Goal: Task Accomplishment & Management: Use online tool/utility

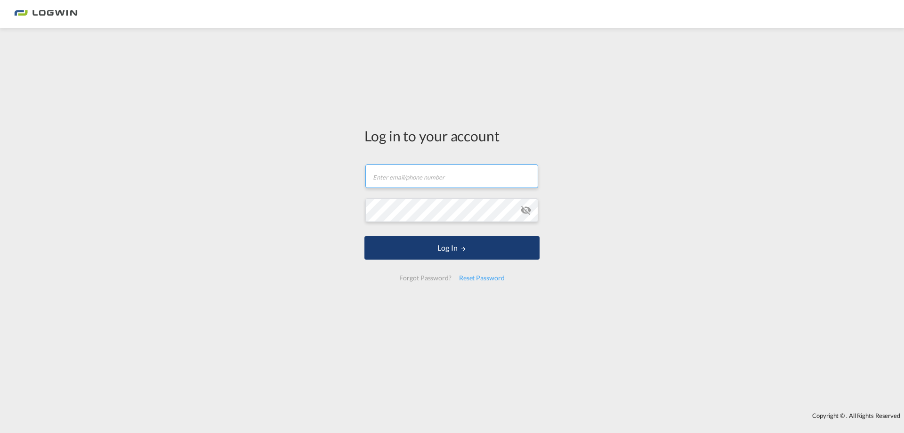
type input "[PERSON_NAME][EMAIL_ADDRESS][PERSON_NAME][DOMAIN_NAME]"
click at [455, 244] on button "Log In" at bounding box center [451, 248] width 175 height 24
